Goal: Find specific page/section: Find specific page/section

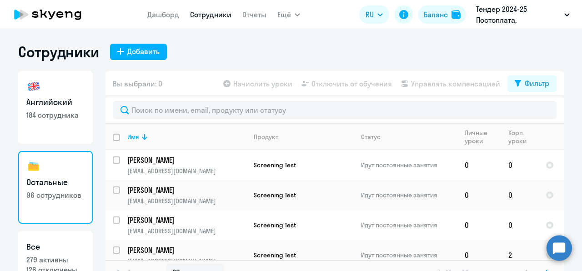
select select "30"
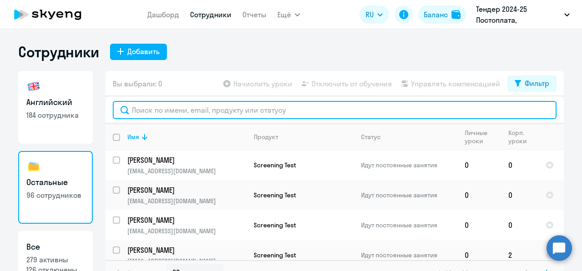
click at [156, 109] on input "text" at bounding box center [335, 110] width 444 height 18
paste input "[EMAIL_ADDRESS][DOMAIN_NAME]"
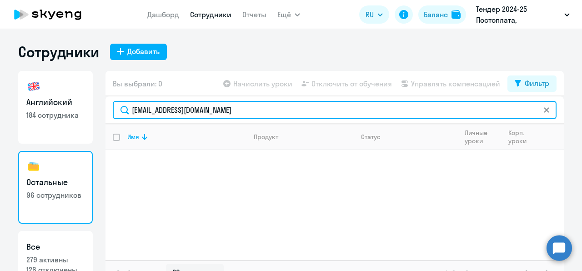
type input "[EMAIL_ADDRESS][DOMAIN_NAME]"
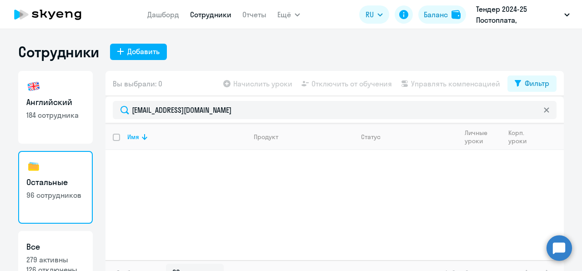
click at [50, 110] on p "184 сотрудника" at bounding box center [55, 115] width 58 height 10
select select "30"
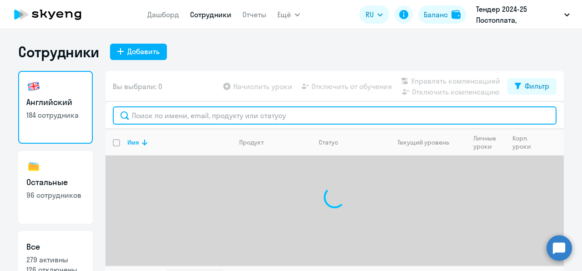
click at [166, 117] on input "text" at bounding box center [335, 115] width 444 height 18
paste input "[EMAIL_ADDRESS][DOMAIN_NAME]"
type input "k"
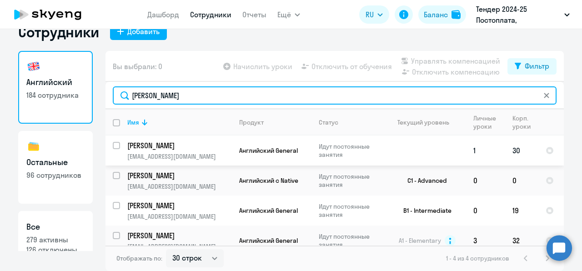
scroll to position [9, 0]
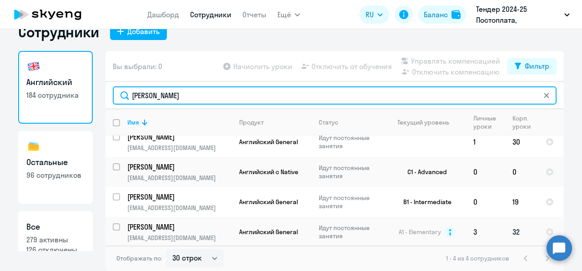
type input "[PERSON_NAME]"
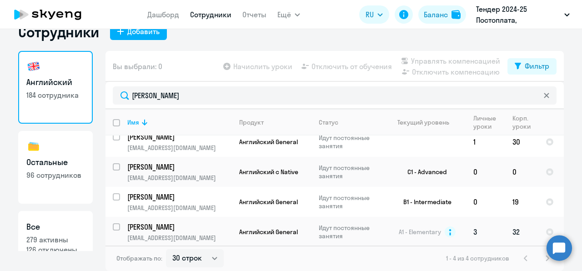
click at [182, 236] on p "[EMAIL_ADDRESS][DOMAIN_NAME]" at bounding box center [179, 238] width 104 height 8
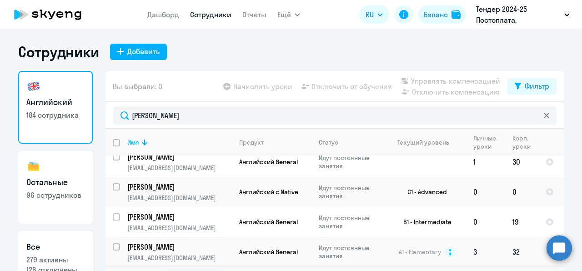
select select "english"
